Goal: Find specific page/section: Find specific page/section

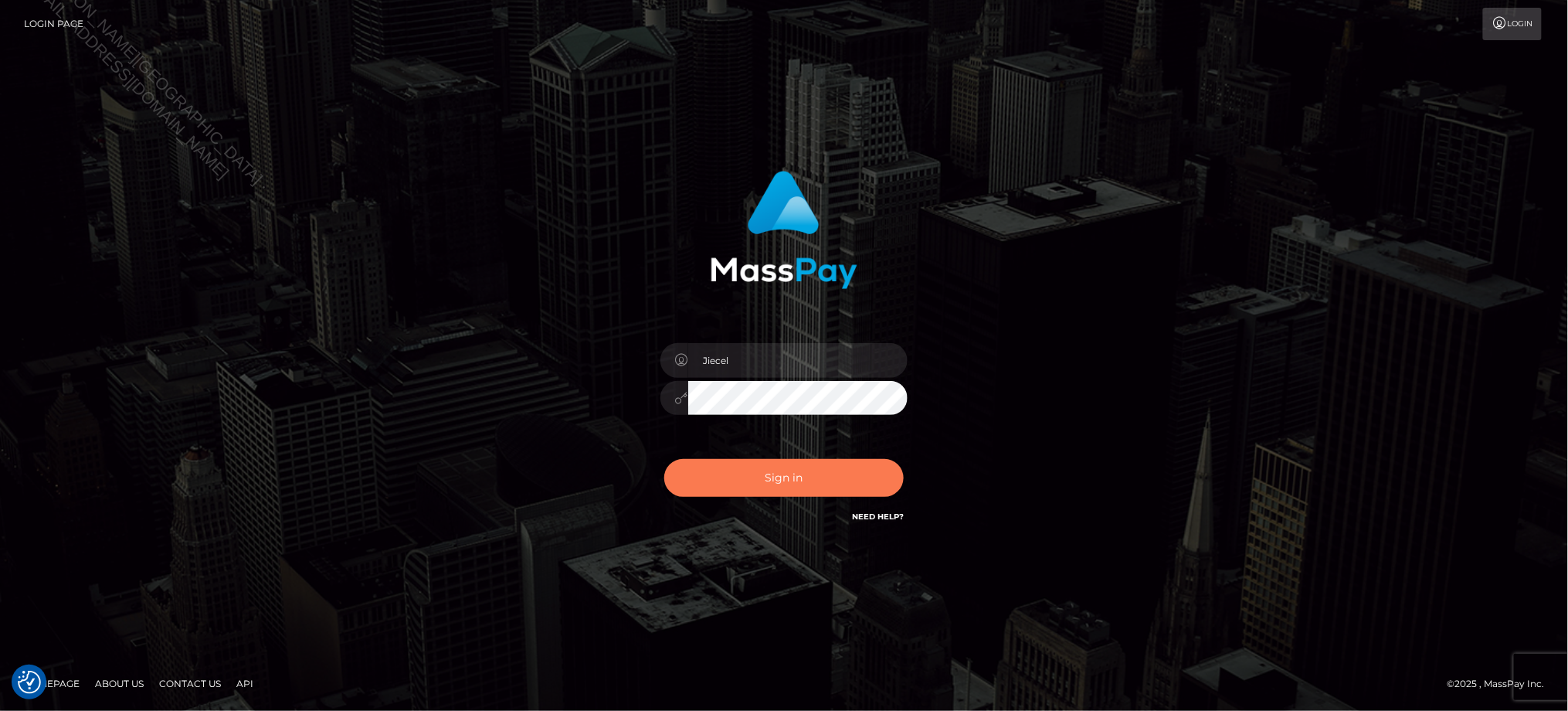
click at [765, 470] on button "Sign in" at bounding box center [784, 478] width 239 height 38
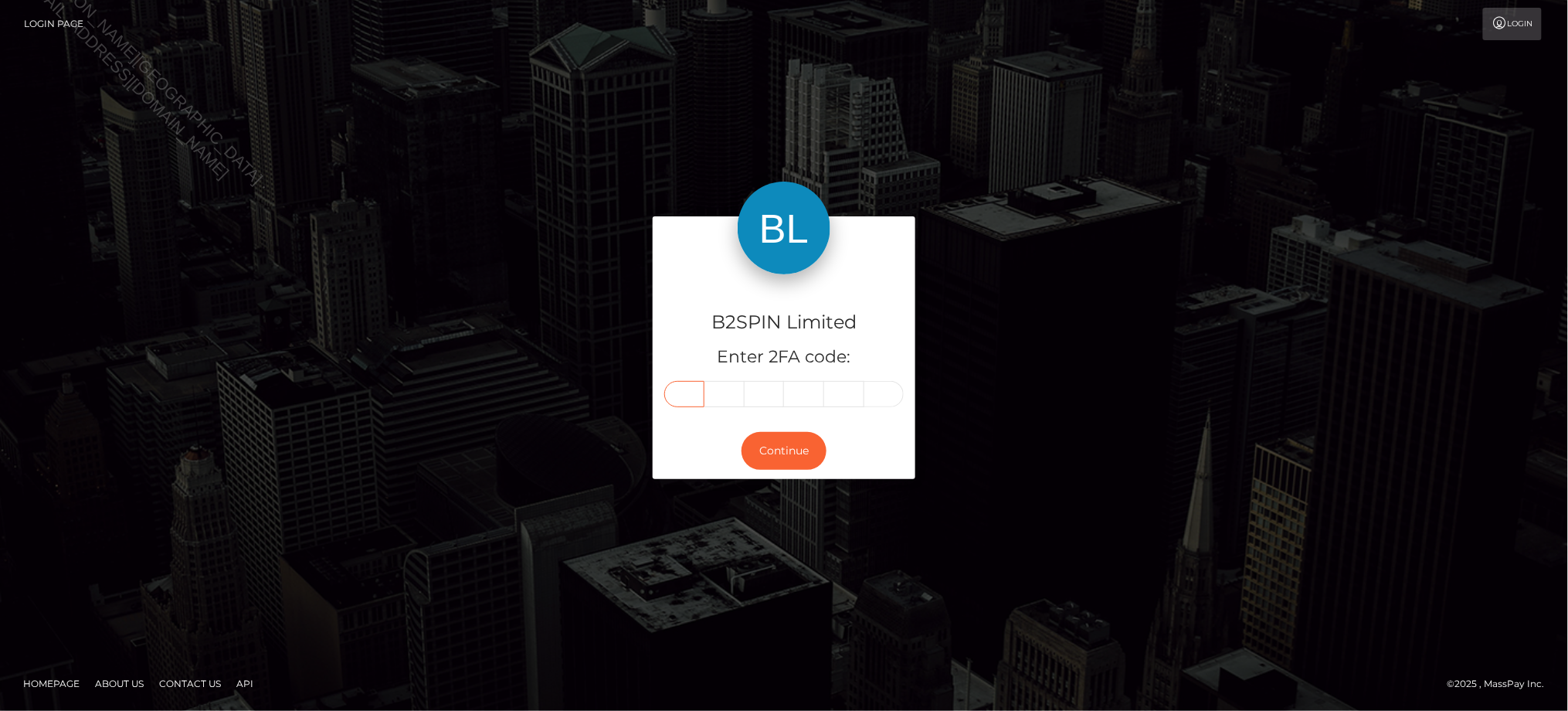
click at [680, 394] on input "text" at bounding box center [685, 394] width 41 height 27
type input "5"
type input "2"
type input "9"
type input "2"
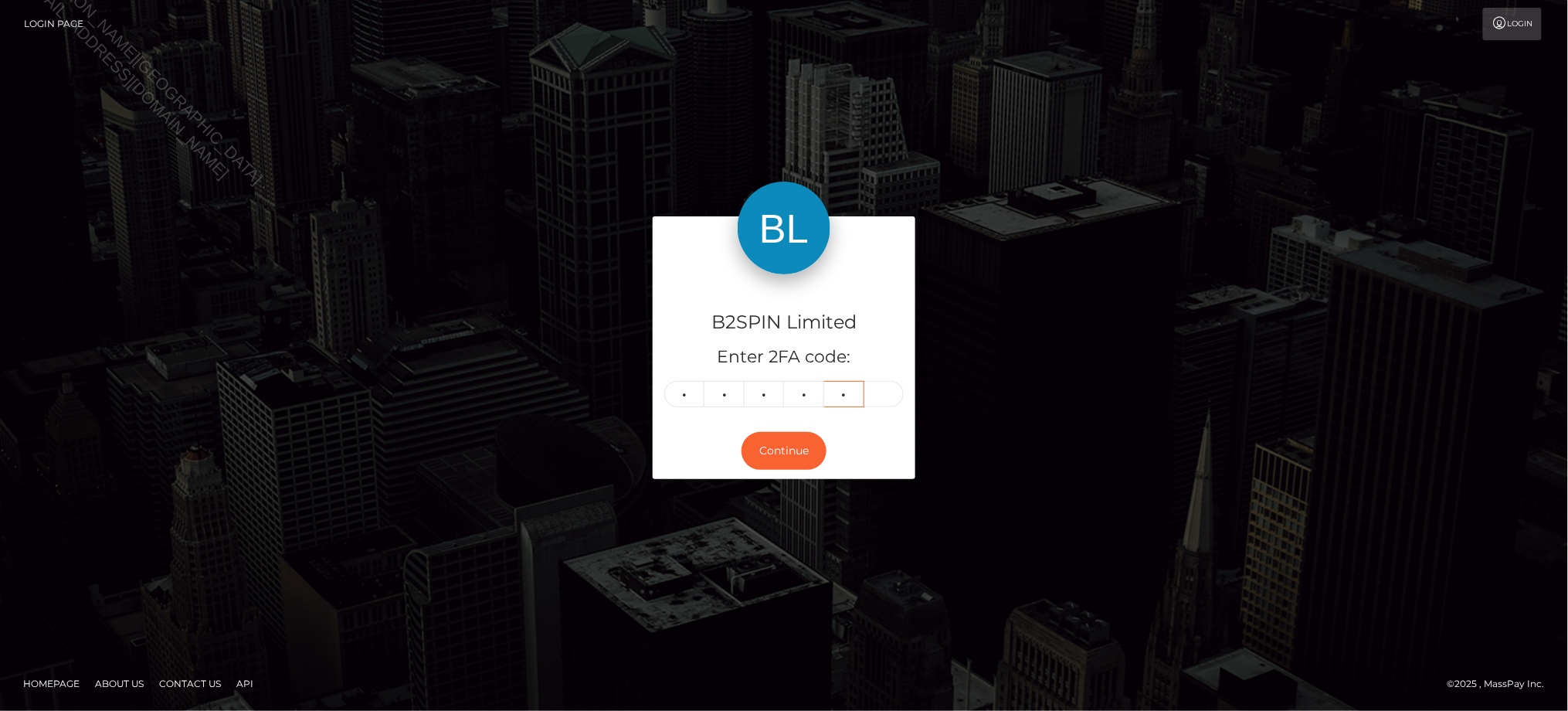
type input "2"
type input "4"
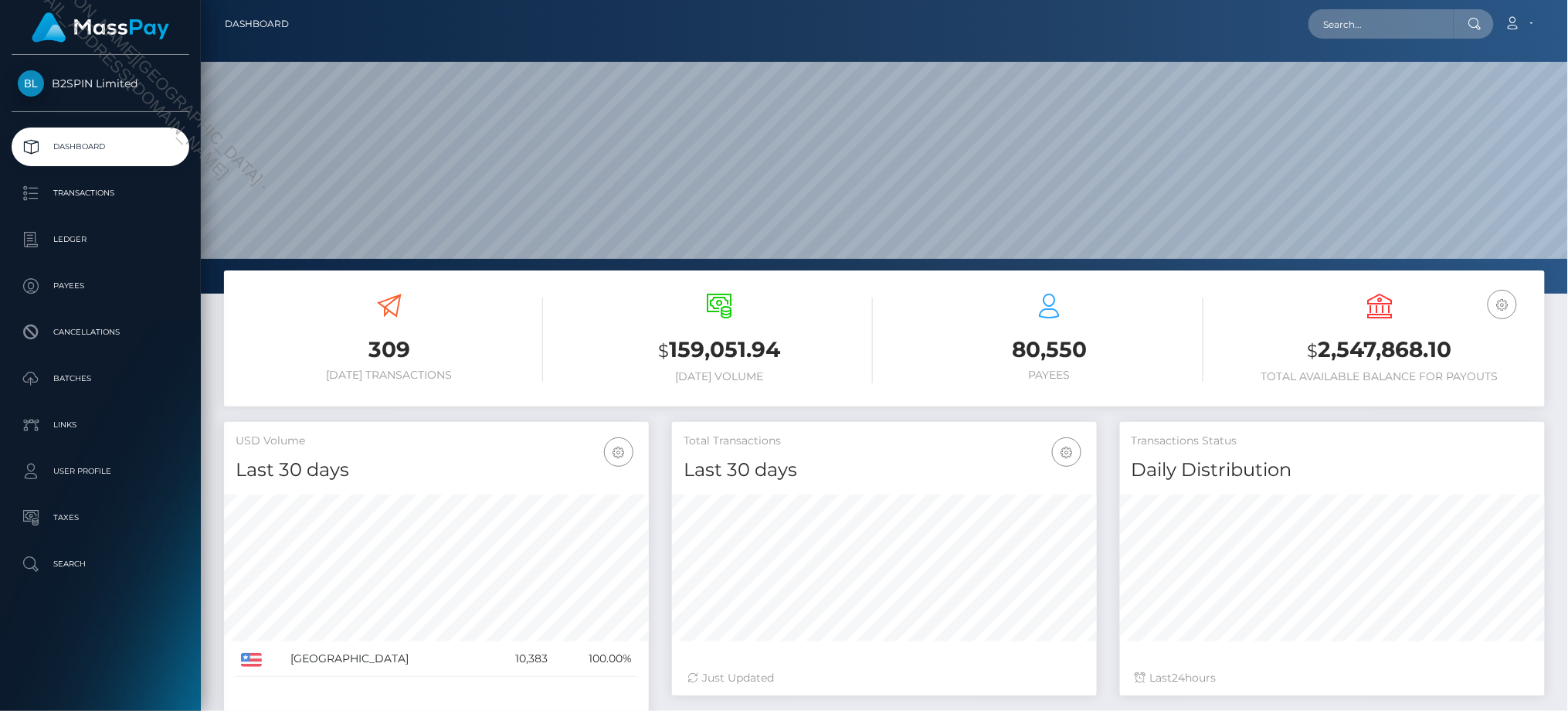
scroll to position [274, 424]
drag, startPoint x: 1259, startPoint y: 27, endPoint x: 1267, endPoint y: 28, distance: 8.1
click at [1259, 27] on div "Loading... Loading... Account Edit Profile Logout" at bounding box center [923, 24] width 1243 height 33
click at [1335, 26] on input "text" at bounding box center [1381, 24] width 145 height 30
paste input "64fbc154-36b7-44cb-9587-7c89d3b61c5e"
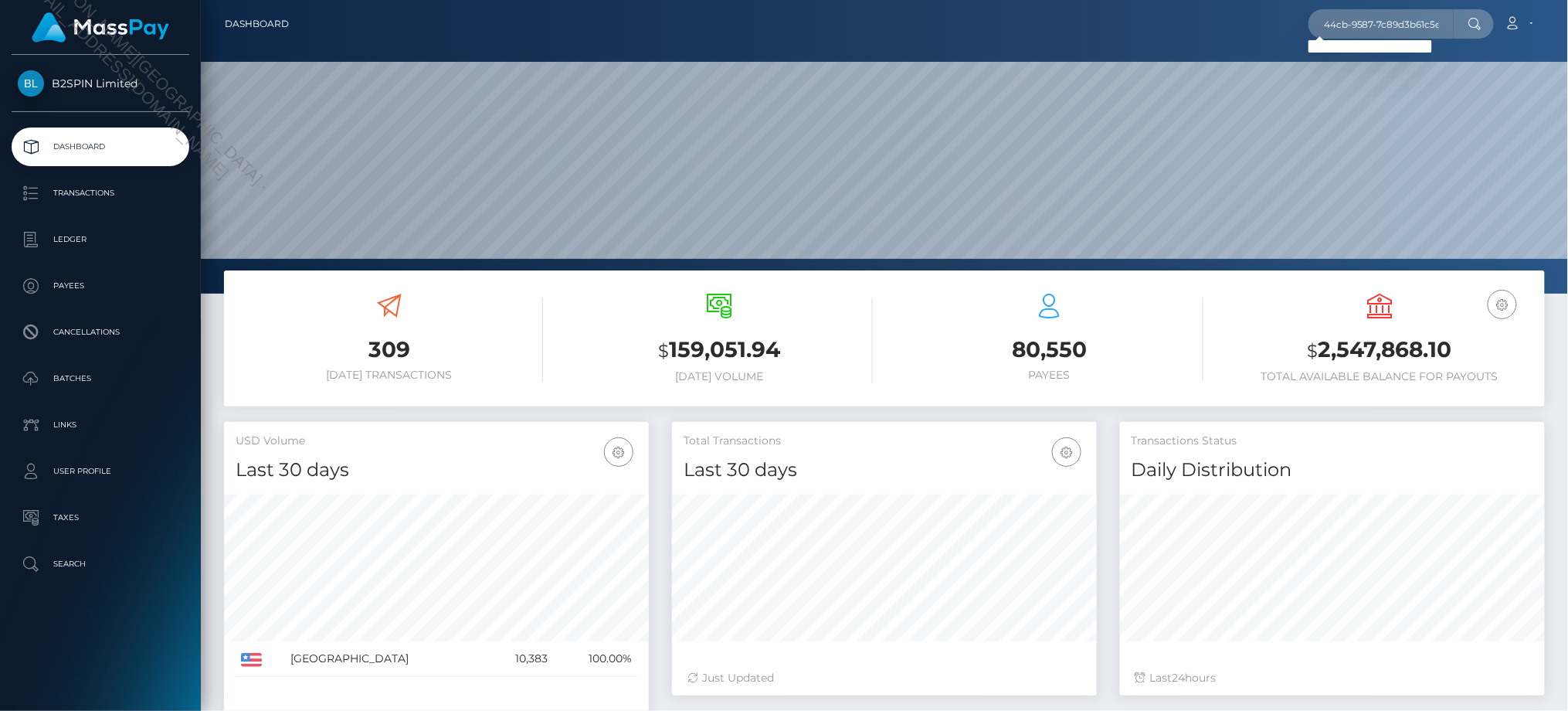
scroll to position [0, 0]
click at [1371, 22] on input "64fbc154-36b7-44cb-9587-7c89d3b61c5e" at bounding box center [1381, 24] width 145 height 30
paste input "1380621733"
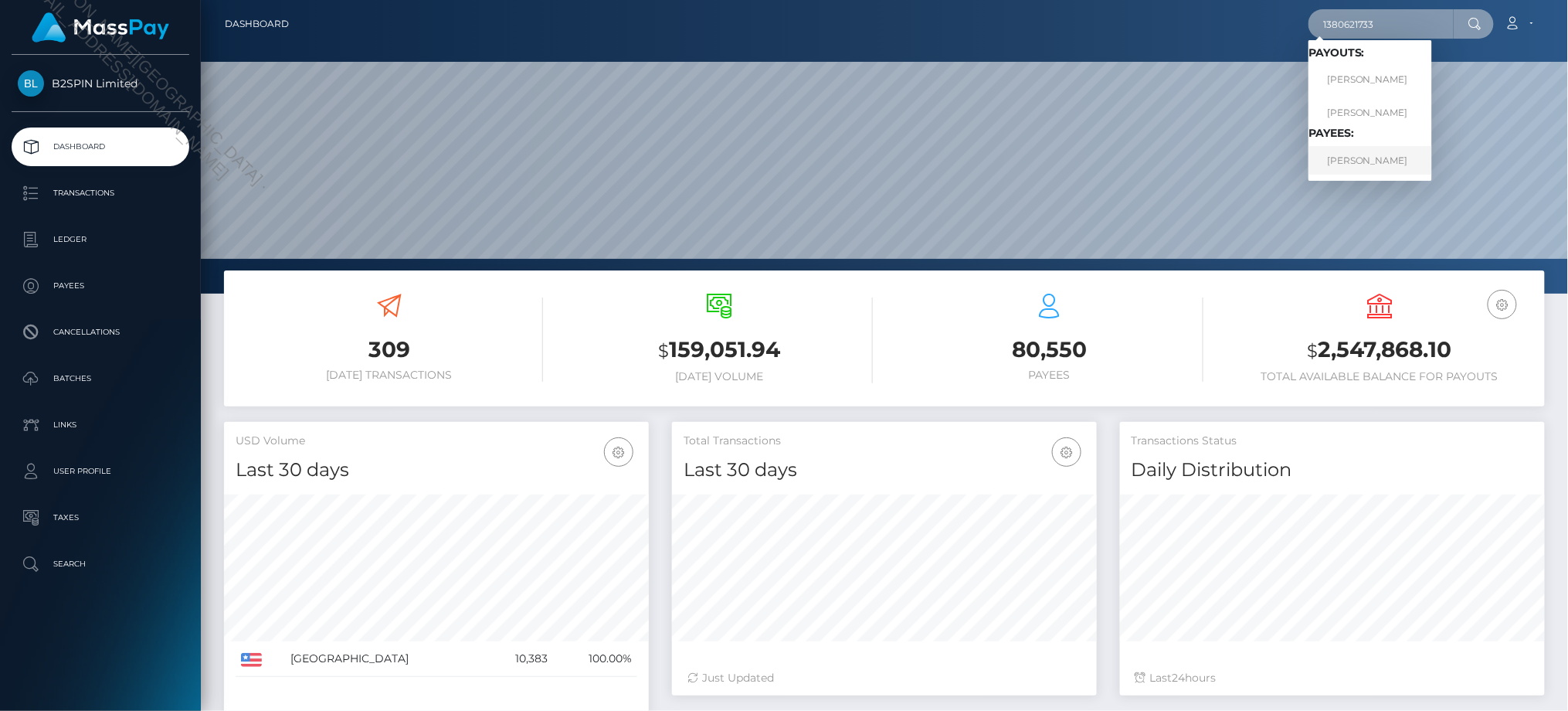
type input "1380621733"
click at [1361, 161] on link "ROXANNE ALIRES" at bounding box center [1370, 160] width 124 height 29
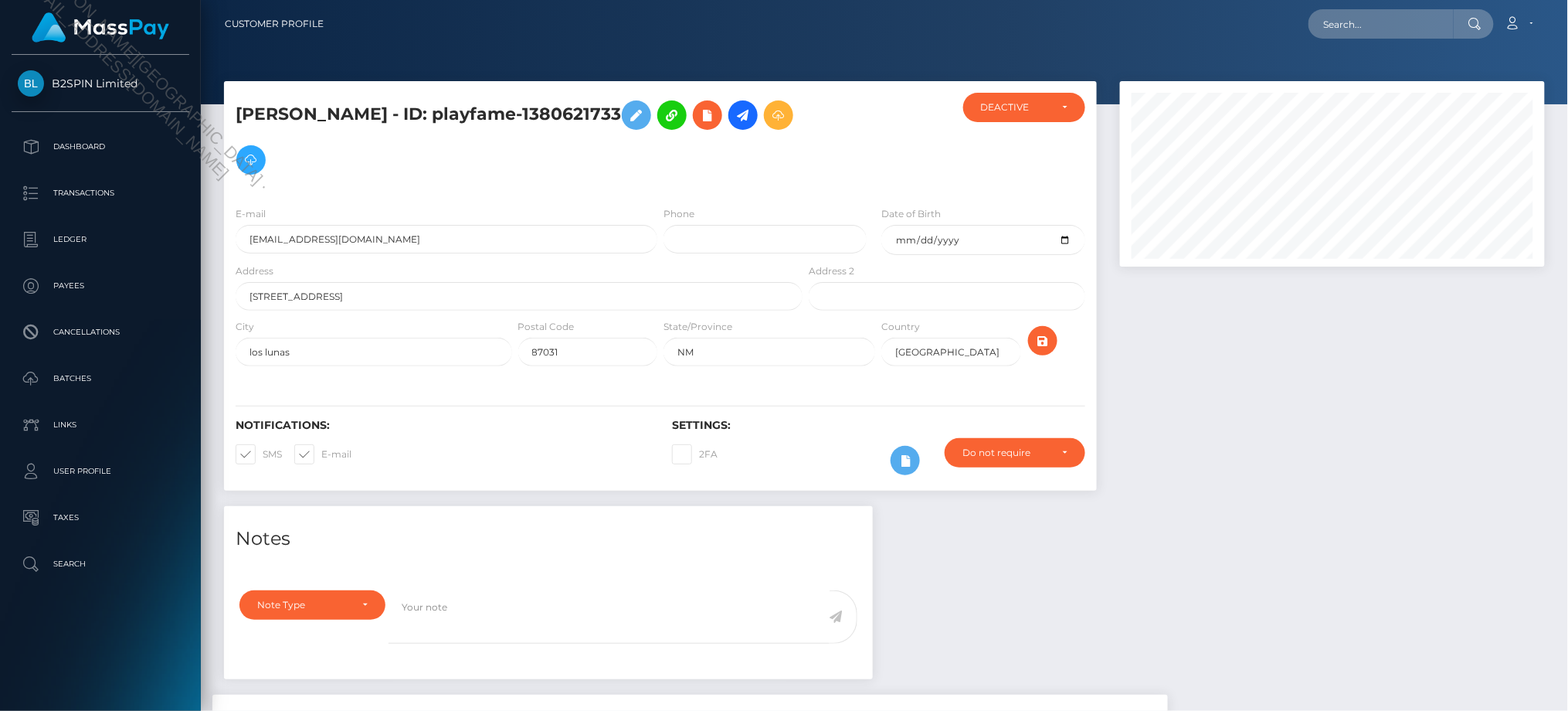
scroll to position [186, 424]
click at [1215, 33] on div "Loading... Loading... Account Edit Profile Logout" at bounding box center [940, 24] width 1208 height 33
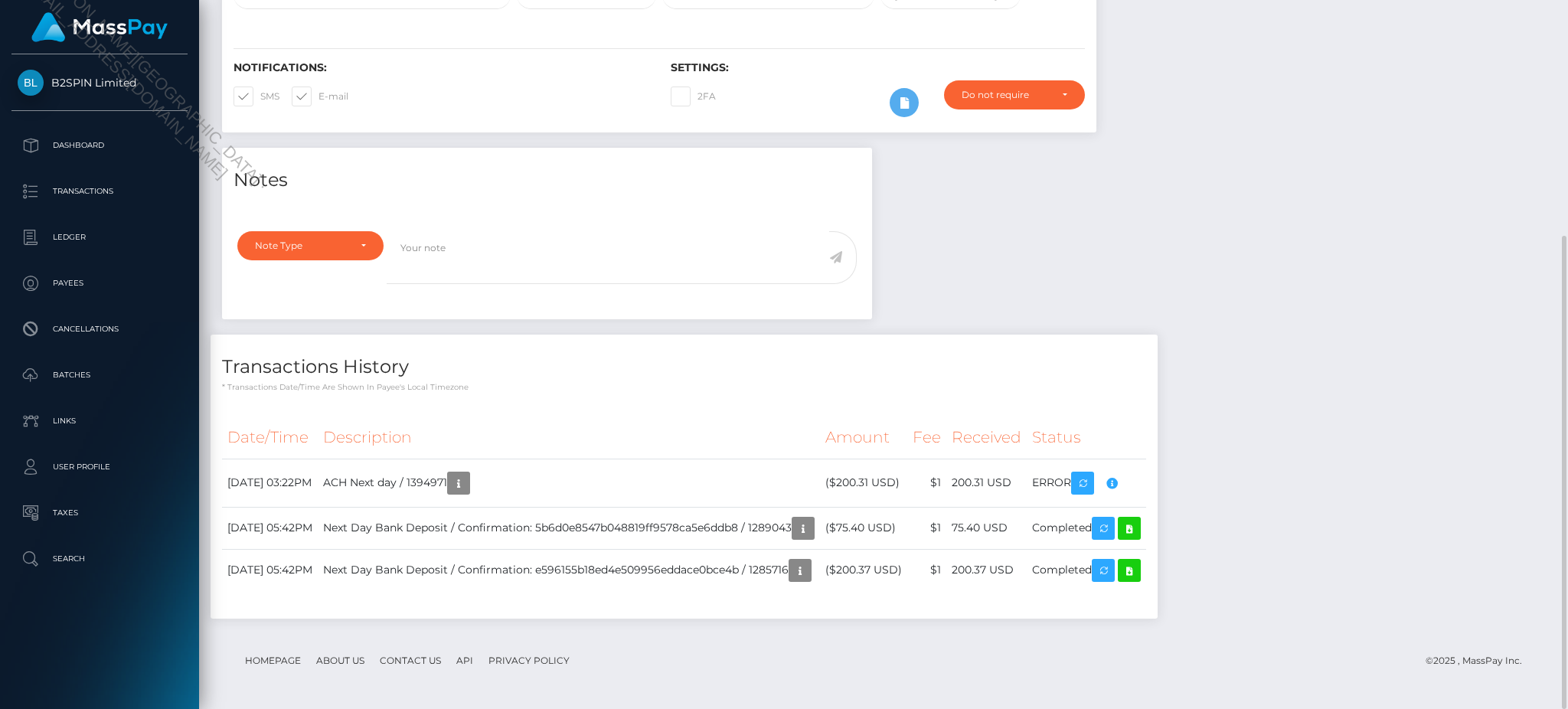
scroll to position [0, 0]
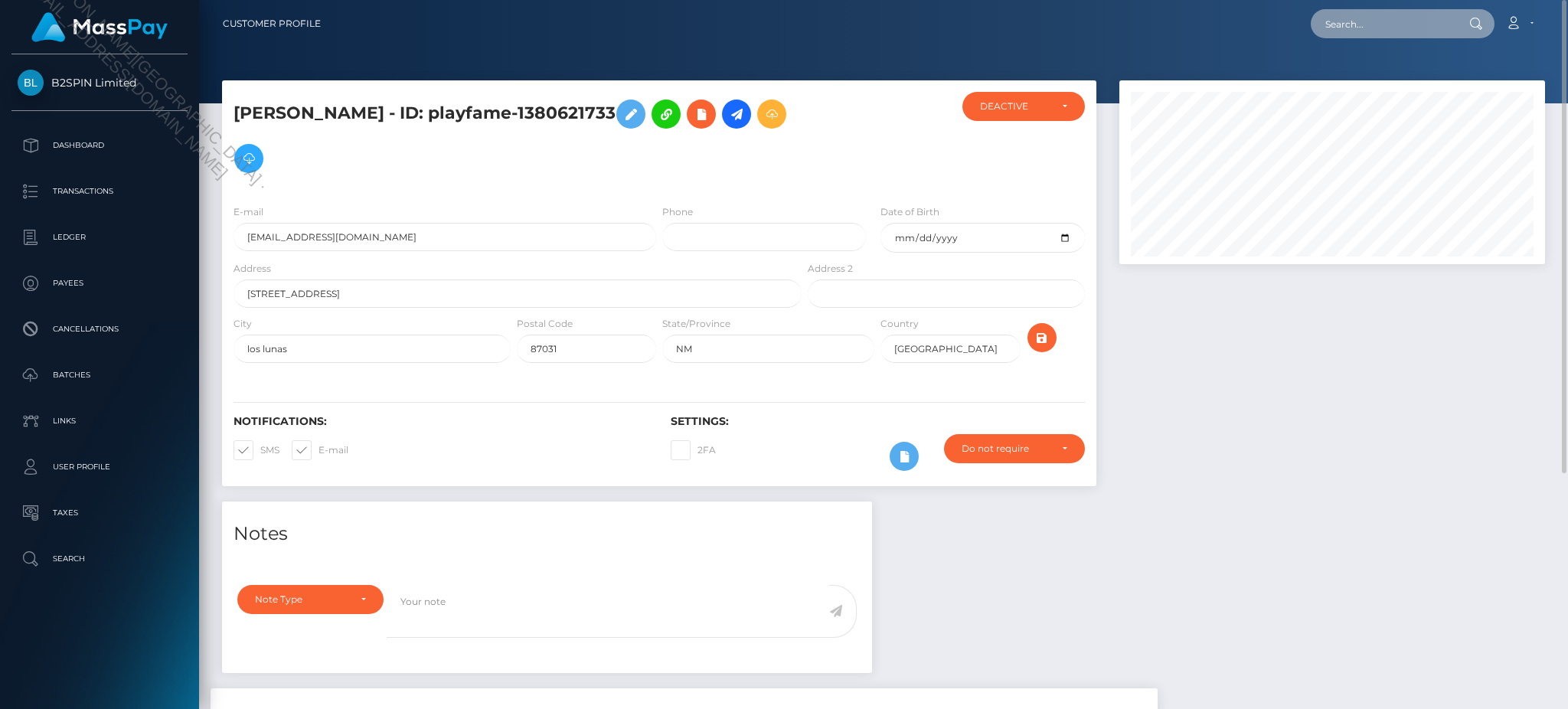
click at [1352, 30] on input "text" at bounding box center [1383, 24] width 144 height 29
paste input "d3af211b-7b21-4b27-8b2e-c75ebd675d4f"
click at [1359, 31] on input "d3af211b-7b21-4b27-8b2e-c75ebd675d4f" at bounding box center [1383, 24] width 144 height 29
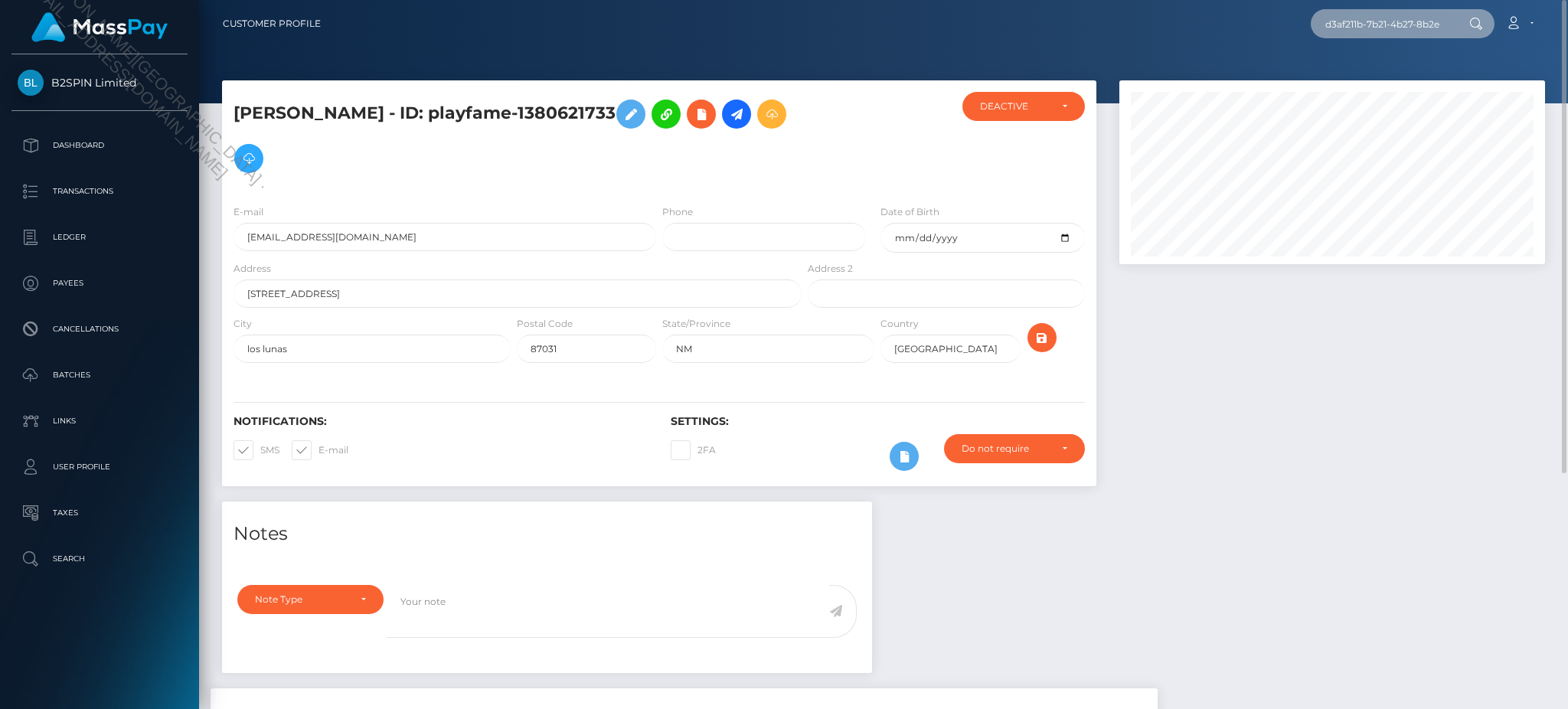
paste input "1299573828"
type input "1299573828"
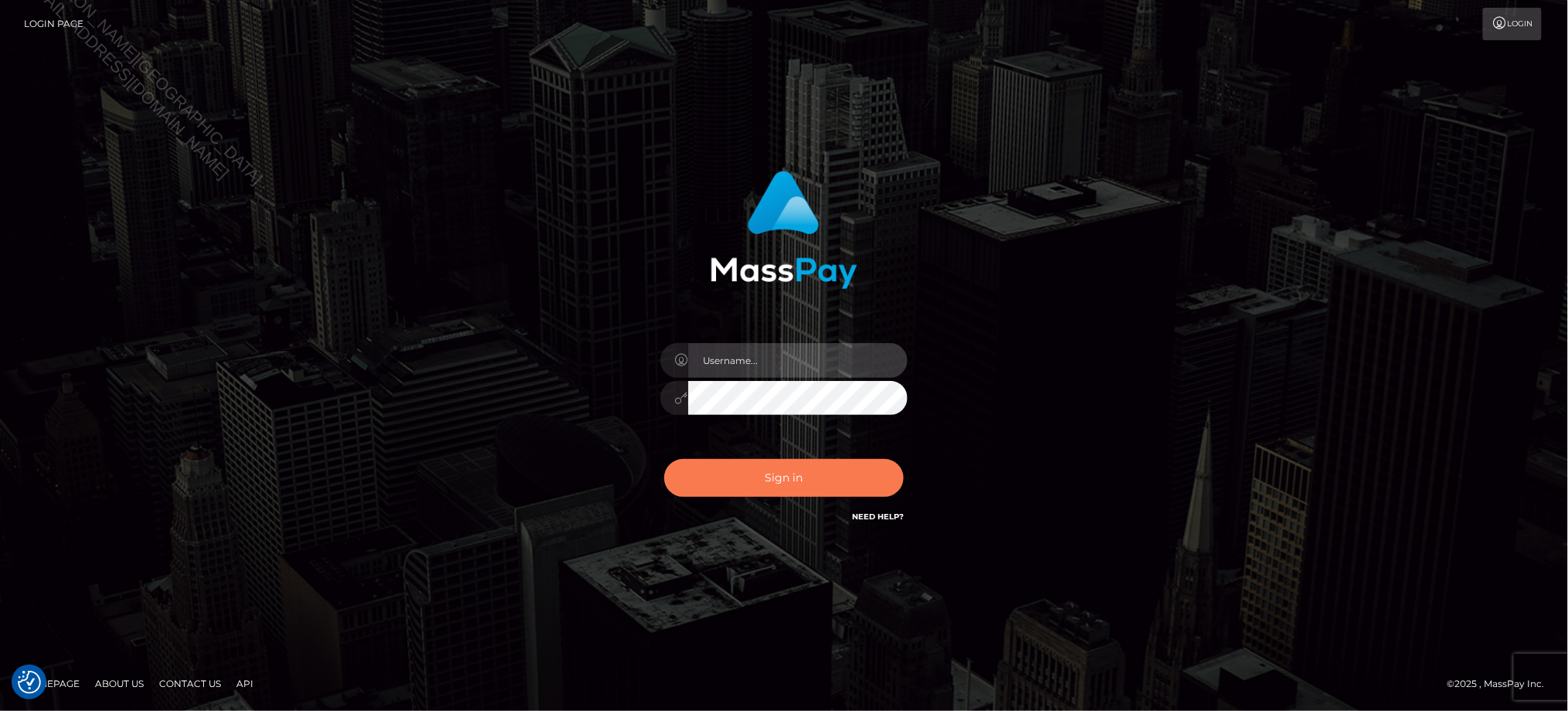
type input "Jiecel"
click at [766, 472] on button "Sign in" at bounding box center [784, 478] width 239 height 38
type input "Jiecel"
click at [791, 481] on button "Sign in" at bounding box center [784, 478] width 239 height 38
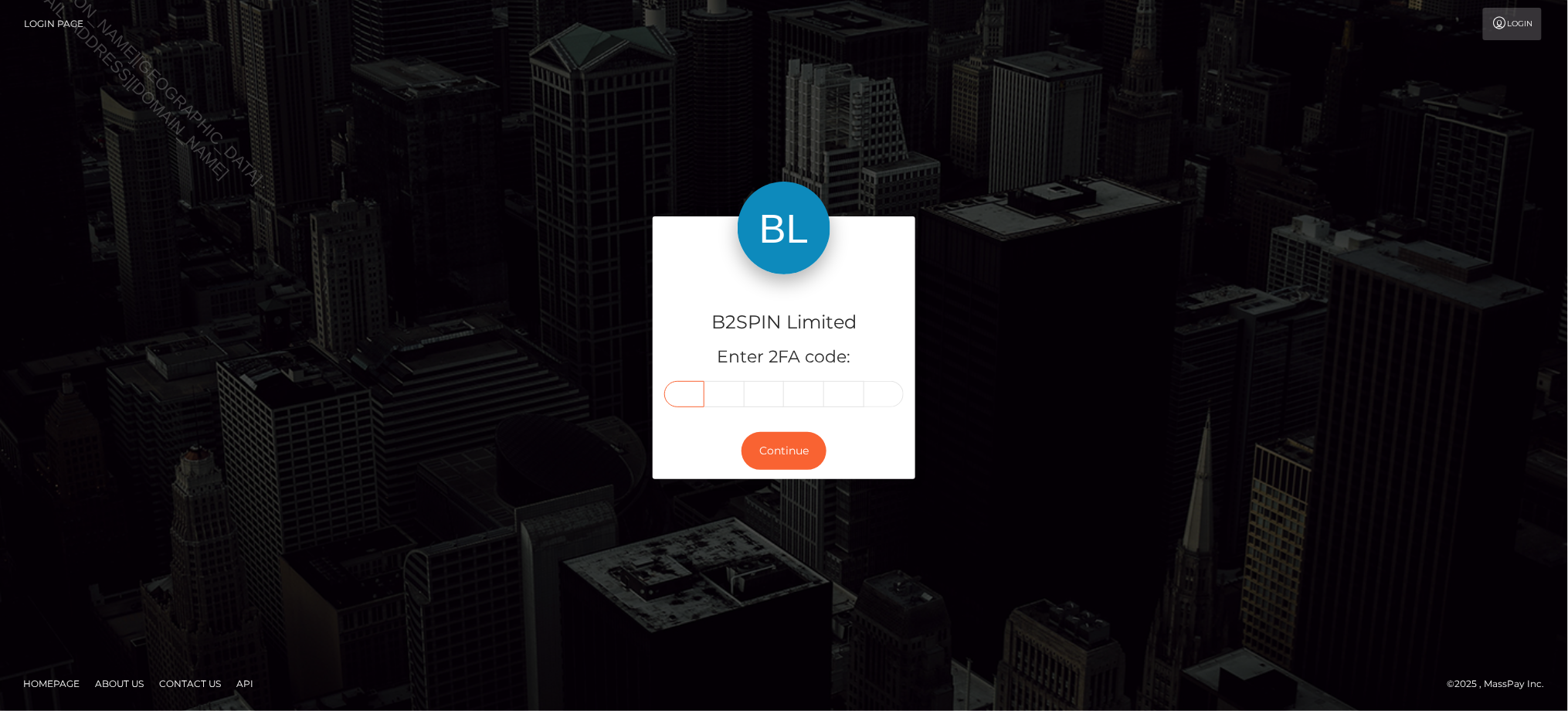
click at [698, 405] on input "text" at bounding box center [685, 394] width 41 height 27
type input "4"
type input "1"
type input "0"
type input "9"
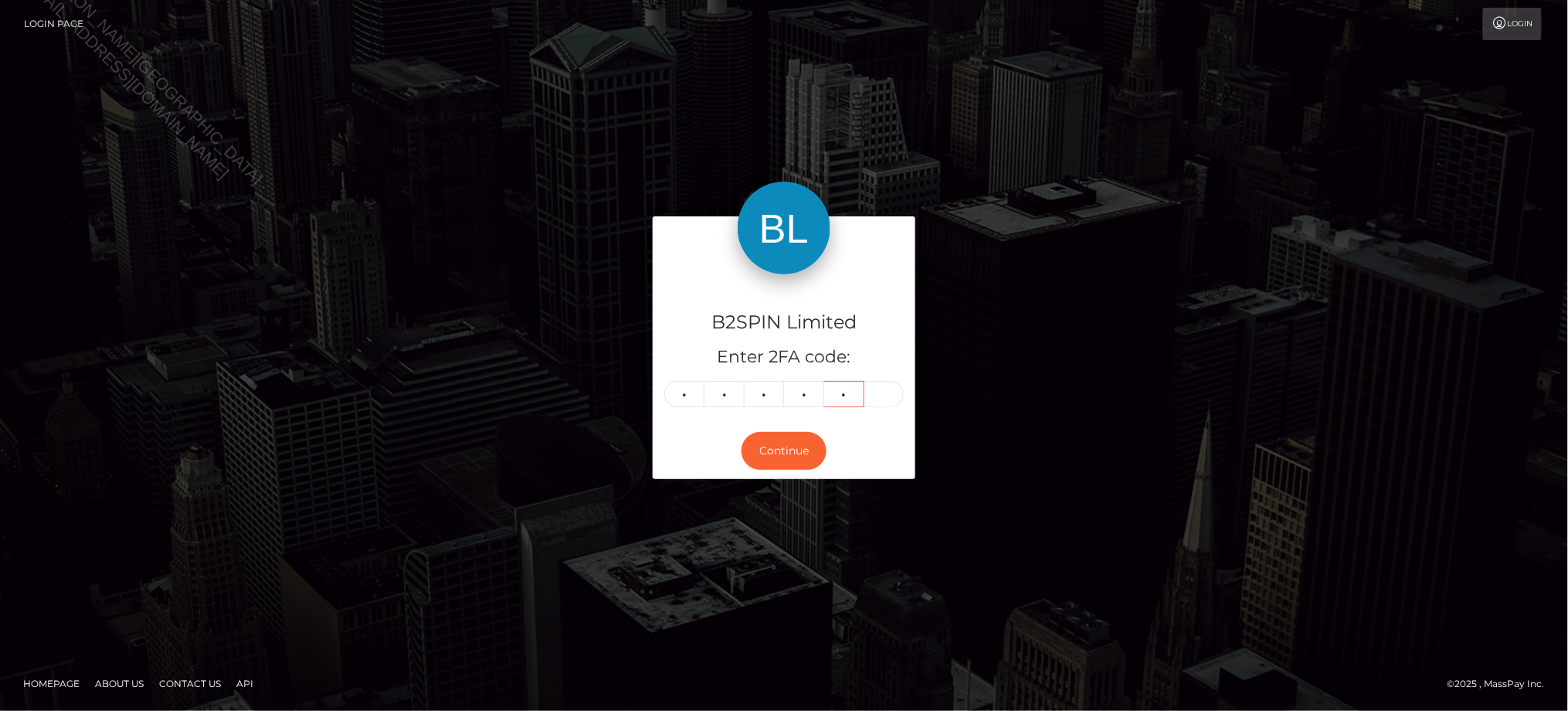
type input "6"
type input "8"
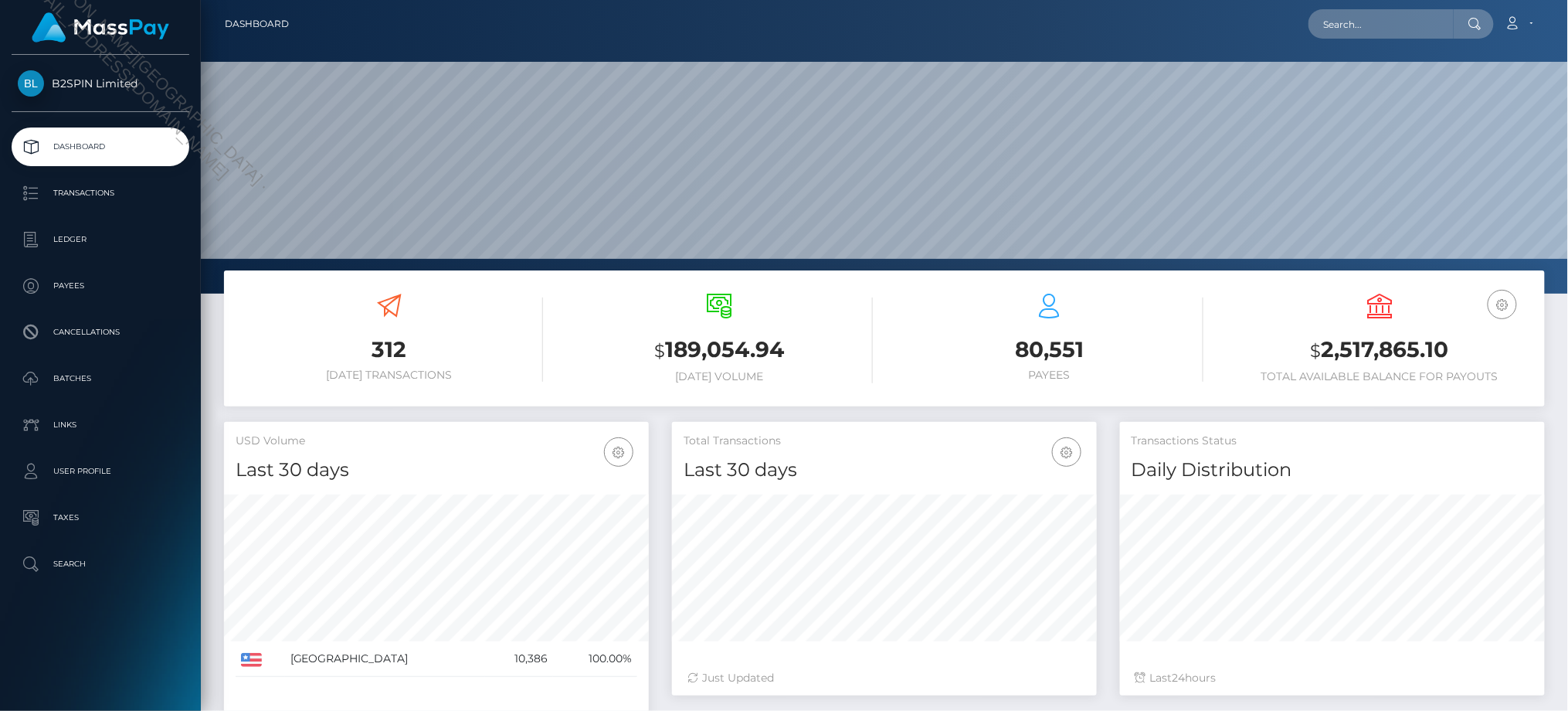
scroll to position [274, 424]
click at [1376, 19] on input "text" at bounding box center [1381, 24] width 145 height 30
paste input "d3af211b-7b21-4b27-8b2e-c75ebd675d4f"
click at [1367, 31] on input "d3af211b-7b21-4b27-8b2e-c75ebd675d4f" at bounding box center [1381, 24] width 145 height 30
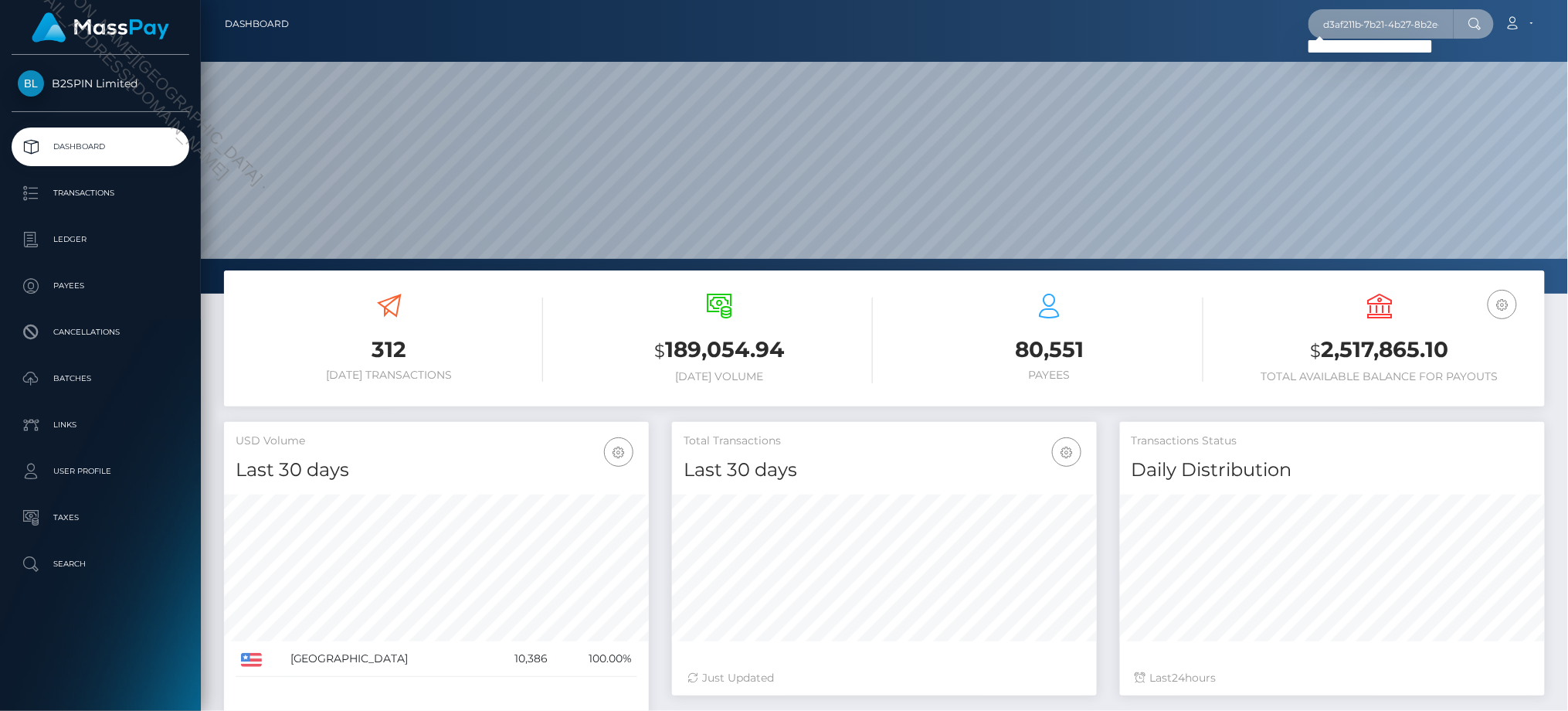
click at [1367, 31] on input "d3af211b-7b21-4b27-8b2e-c75ebd675d4f" at bounding box center [1381, 24] width 145 height 30
paste input "1299573828"
type input "1299573828"
click at [1200, 35] on div "1299573828 Loading... Loading... Account Edit Profile Logout" at bounding box center [923, 24] width 1243 height 33
